Goal: Check status: Check status

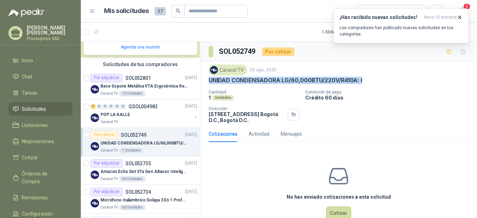
scroll to position [312, 0]
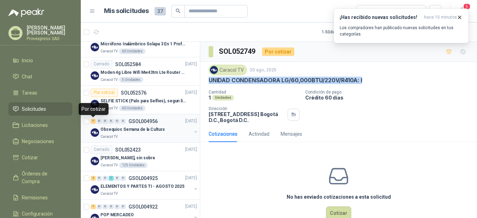
click at [92, 120] on div "7" at bounding box center [93, 121] width 5 height 5
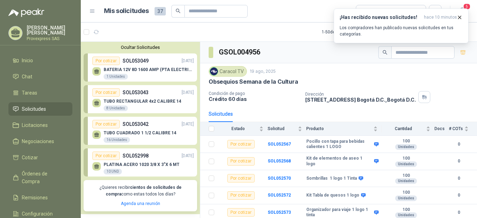
scroll to position [156, 0]
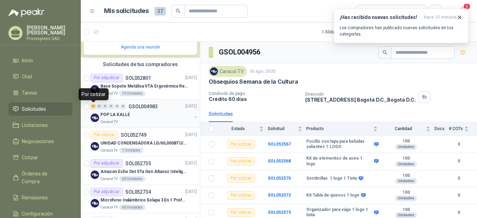
click at [94, 107] on div "6" at bounding box center [93, 106] width 5 height 5
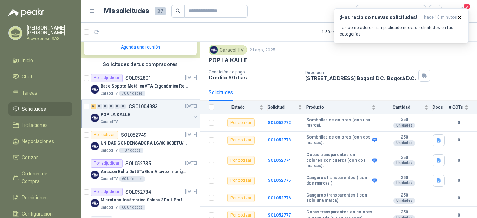
scroll to position [25, 0]
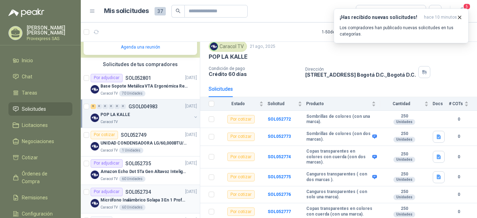
click at [103, 193] on div "Por adjudicar" at bounding box center [107, 191] width 32 height 8
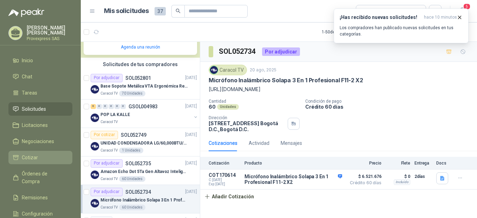
click at [27, 153] on span "Cotizar" at bounding box center [30, 157] width 16 height 8
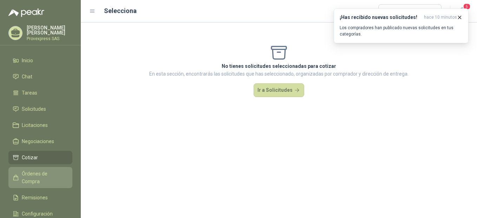
click at [37, 172] on span "Órdenes de Compra" at bounding box center [44, 177] width 44 height 15
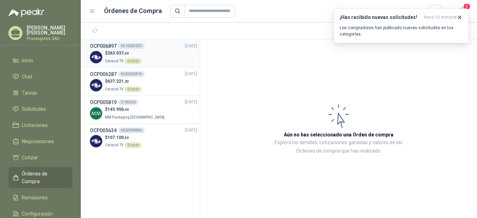
click at [108, 45] on h3 "OCP006897" at bounding box center [103, 46] width 27 height 8
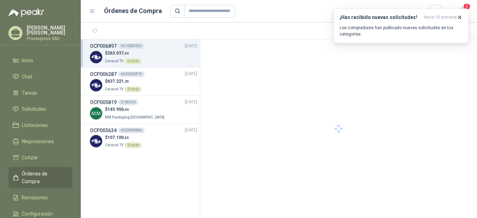
click at [108, 45] on h3 "OCP006897" at bounding box center [103, 46] width 27 height 8
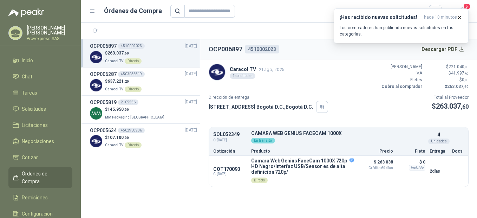
click at [356, 93] on article "Caracol TV 21 ago, 2025 1 solicitudes Valor Bruto $ 221.040 ,00 IVA $ 41.997 ,6…" at bounding box center [338, 125] width 277 height 132
click at [460, 17] on icon "button" at bounding box center [459, 17] width 3 height 3
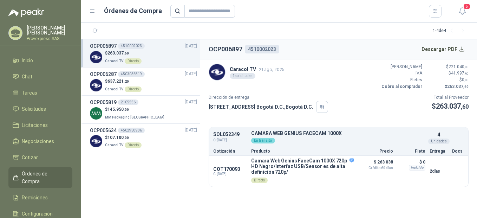
click at [443, 30] on div "1 - 4 de 4" at bounding box center [451, 30] width 36 height 11
